Goal: Find specific page/section: Find specific page/section

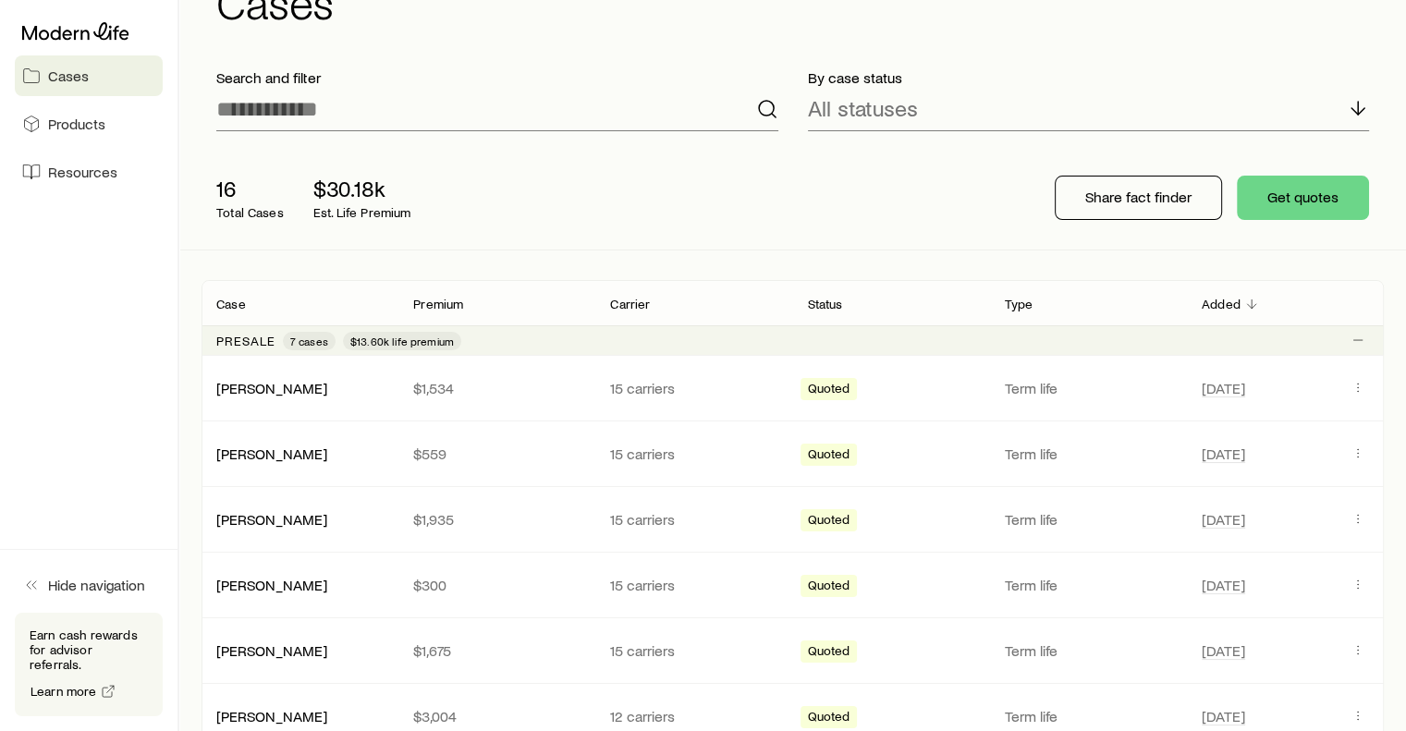
scroll to position [74, 0]
click at [89, 176] on span "Resources" at bounding box center [82, 172] width 69 height 18
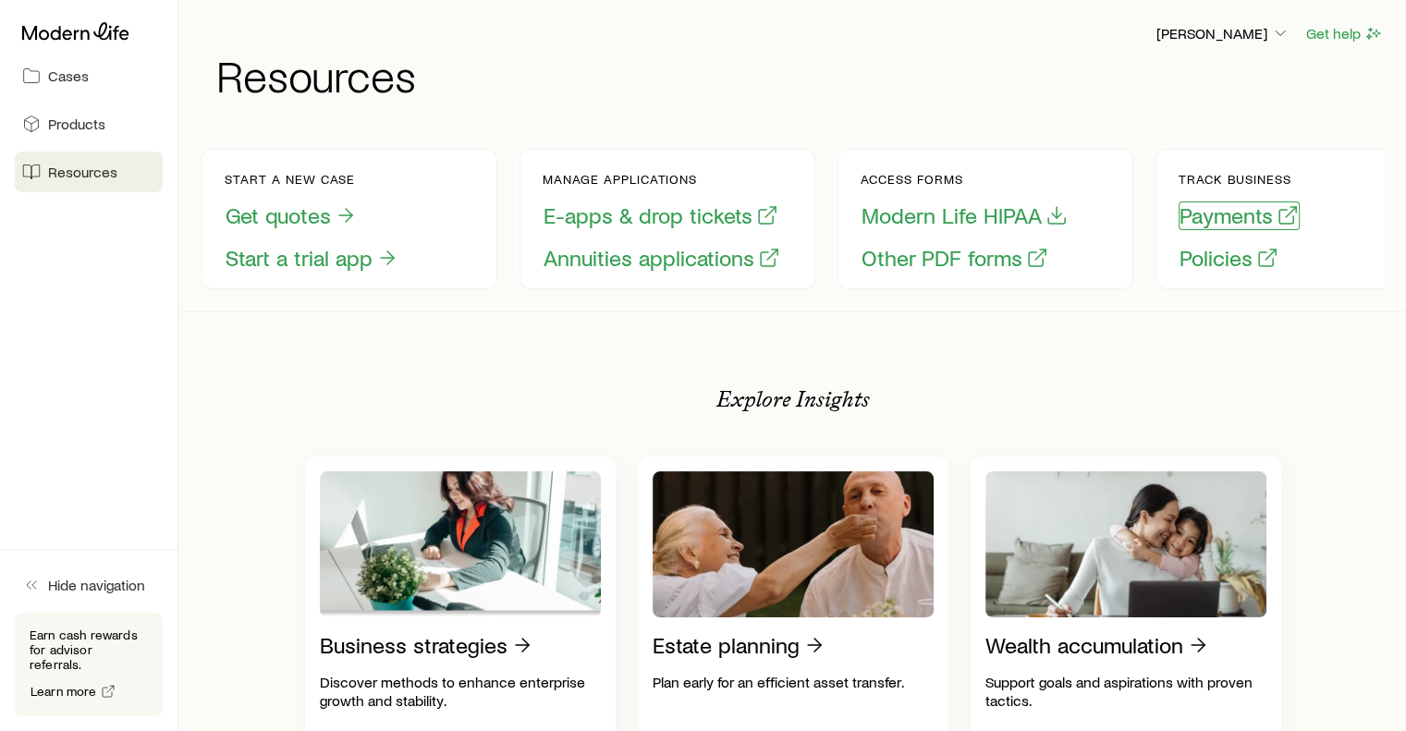
click at [1220, 225] on button "Payments" at bounding box center [1239, 216] width 121 height 29
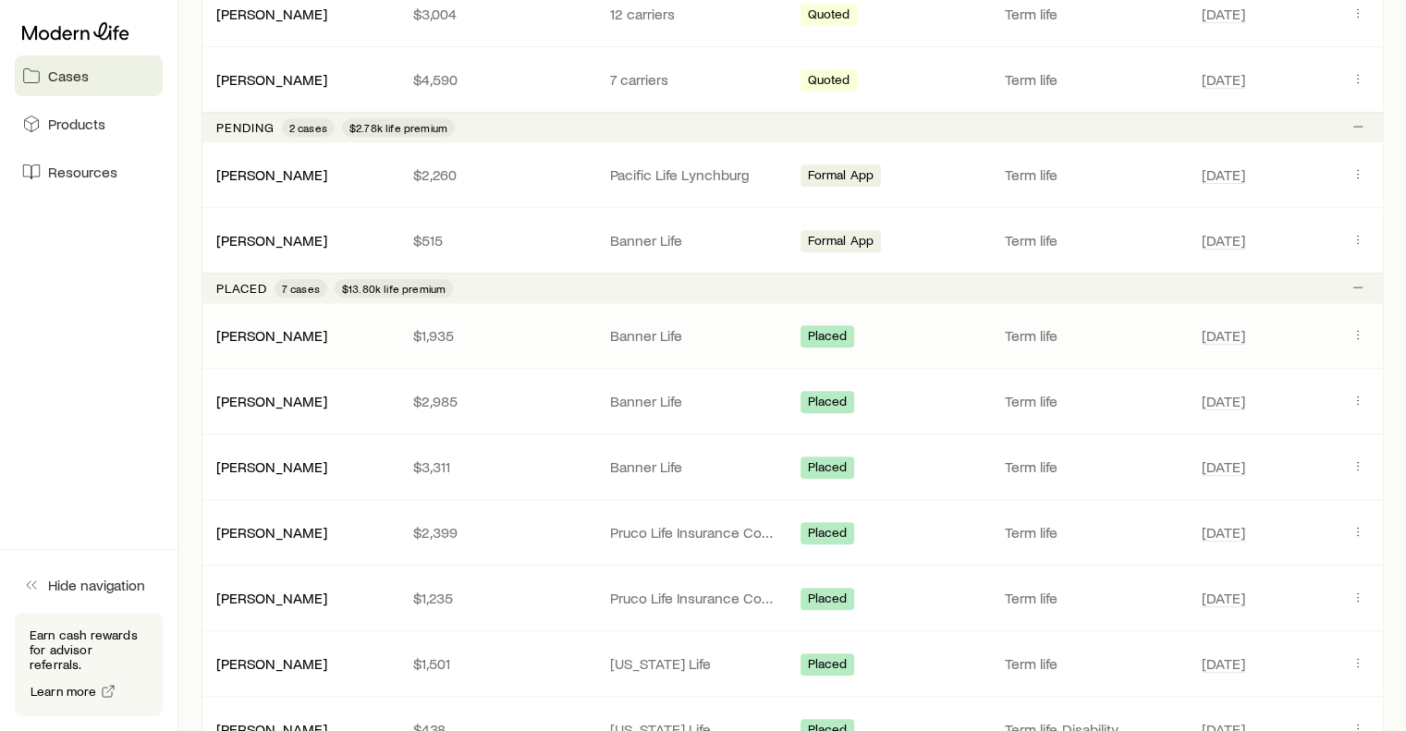
scroll to position [947, 0]
